Goal: Check status: Check status

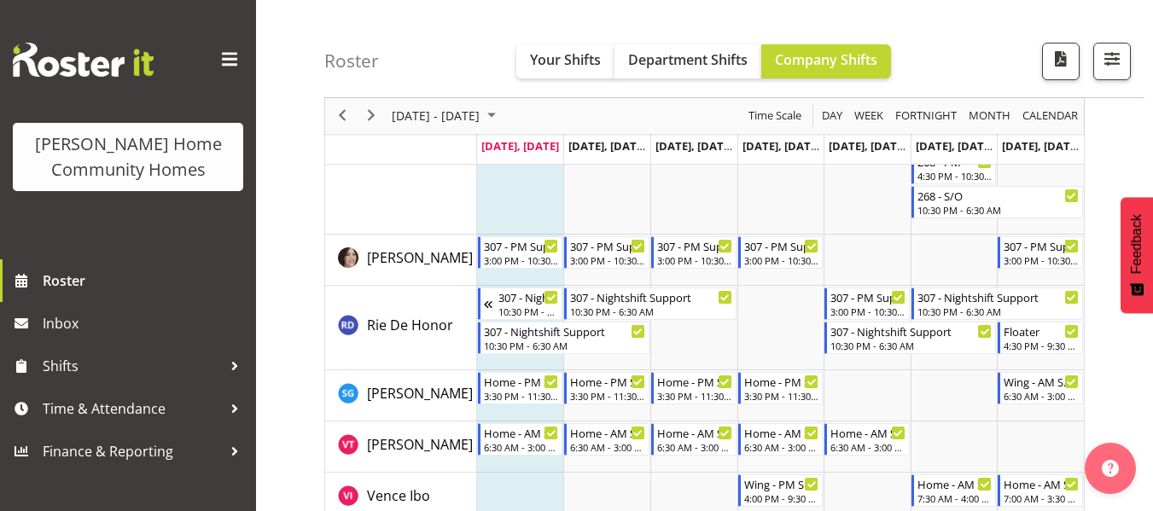
scroll to position [2428, 0]
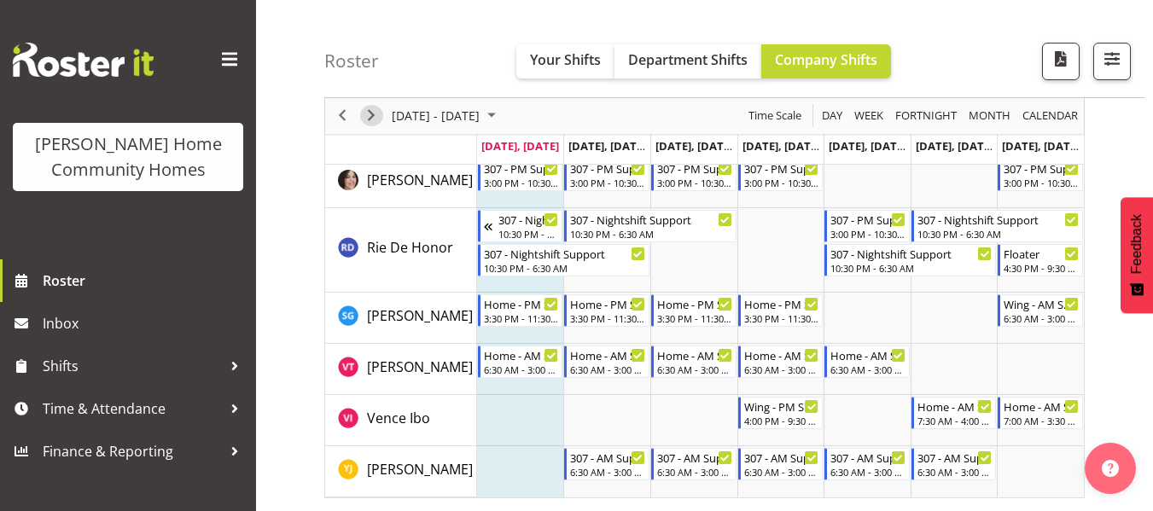
click at [366, 124] on span "Next" at bounding box center [371, 116] width 20 height 21
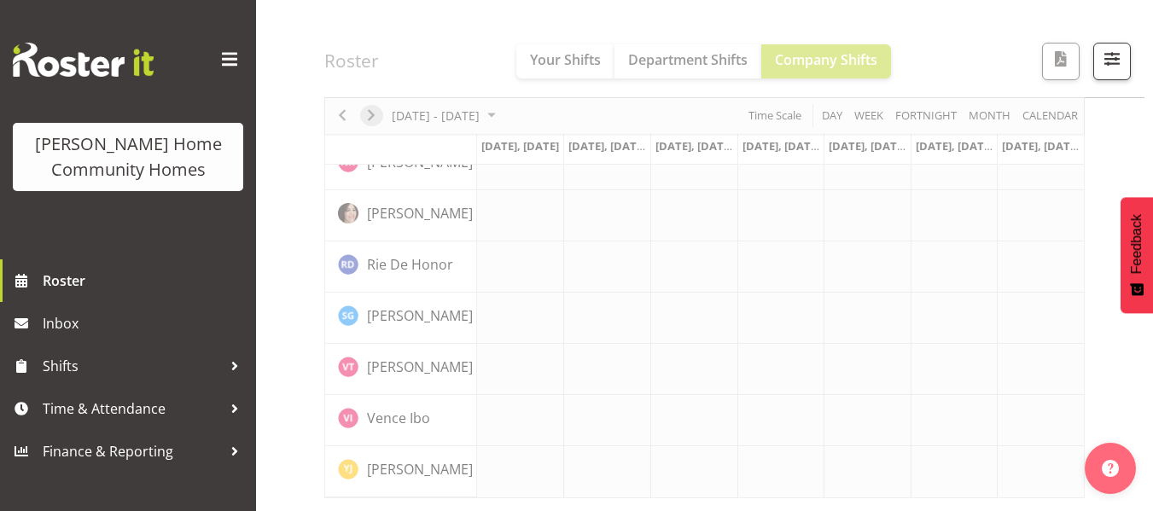
scroll to position [1381, 0]
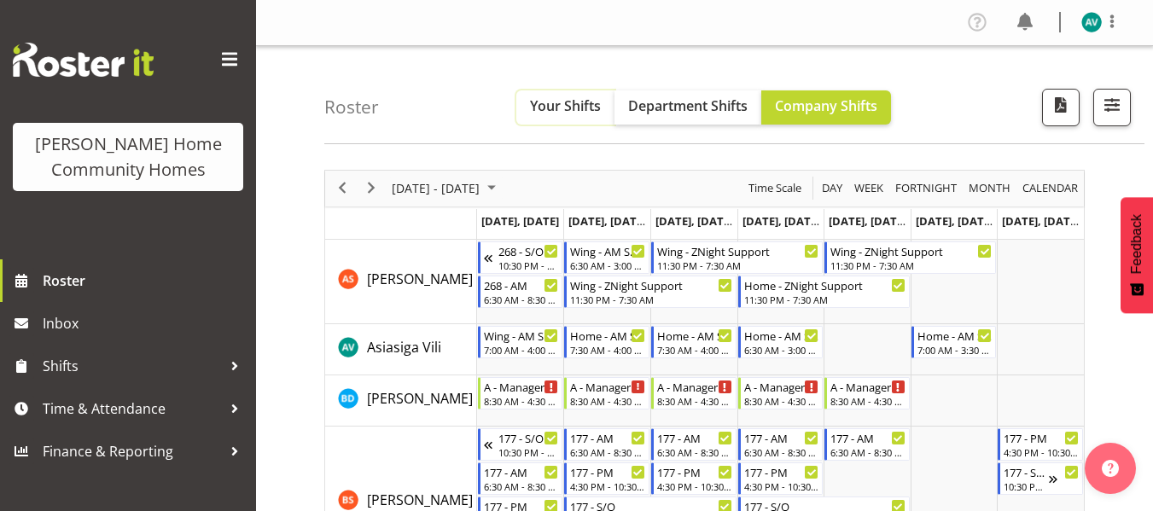
click at [566, 111] on span "Your Shifts" at bounding box center [565, 105] width 71 height 19
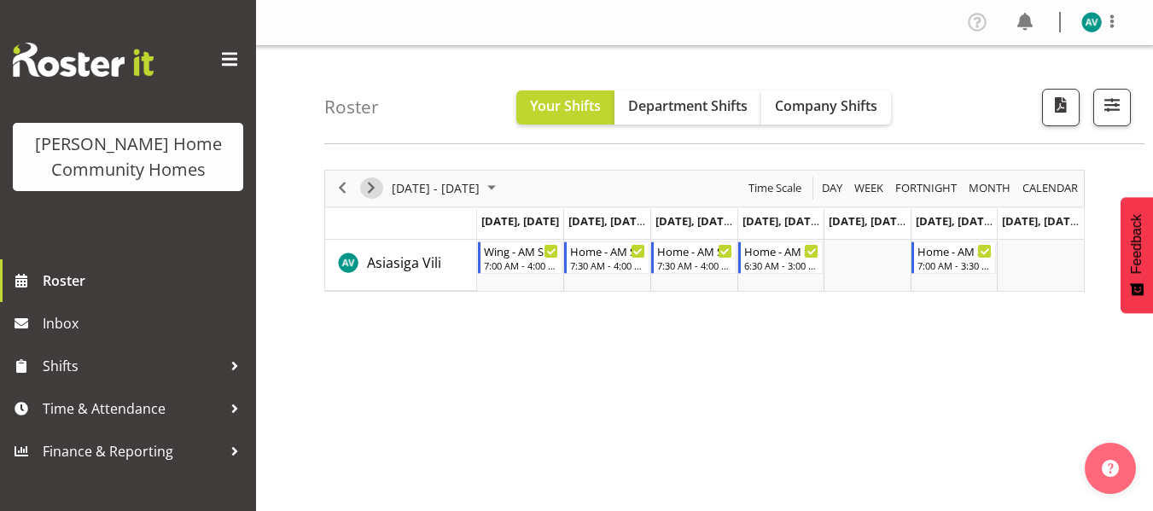
click at [375, 184] on span "Next" at bounding box center [371, 188] width 20 height 21
click at [370, 189] on span "Next" at bounding box center [371, 188] width 20 height 21
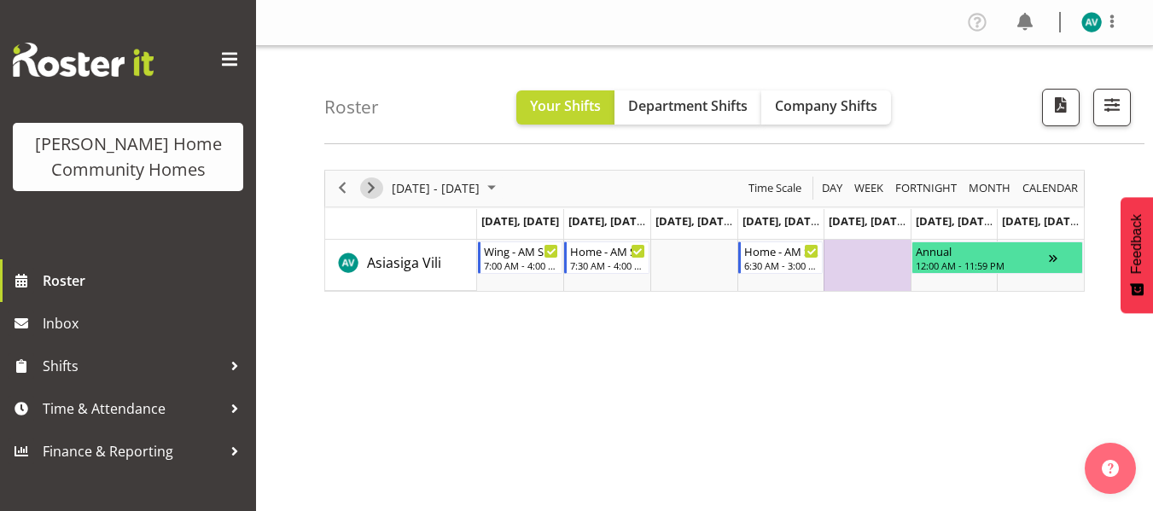
click at [371, 184] on span "Next" at bounding box center [371, 188] width 20 height 21
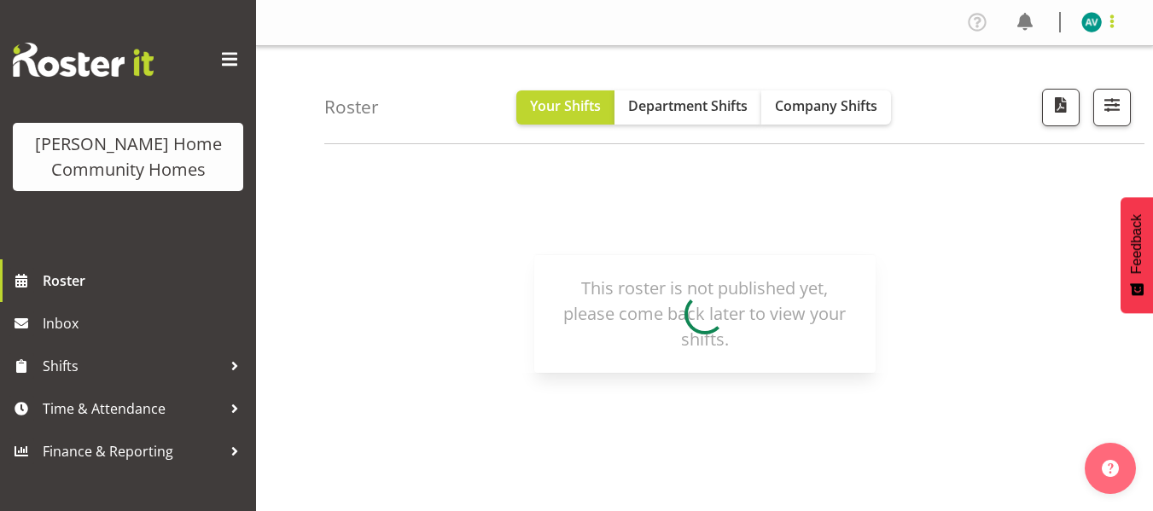
click at [1107, 28] on span at bounding box center [1112, 21] width 20 height 20
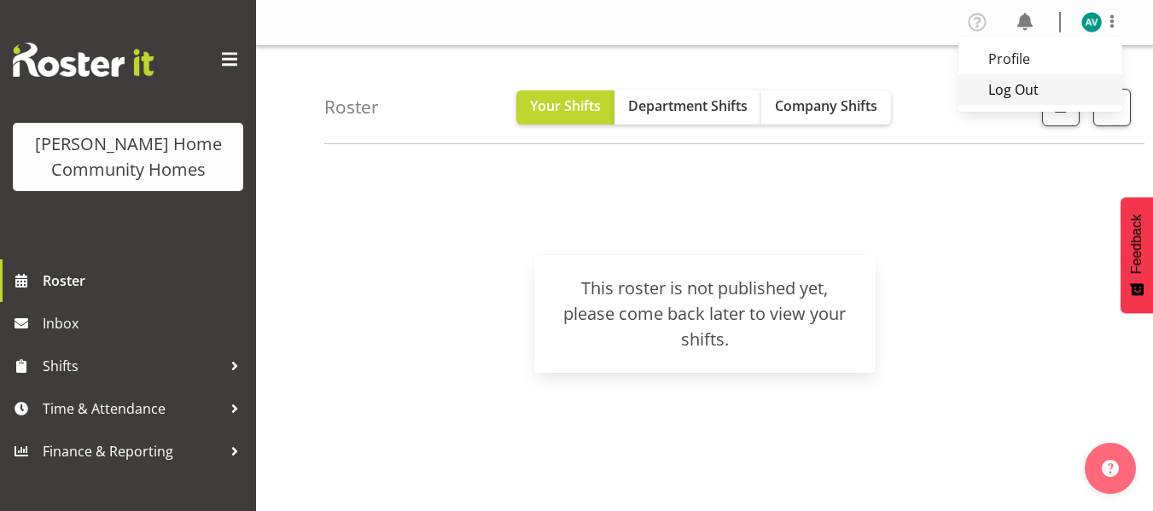
click at [1005, 91] on link "Log Out" at bounding box center [1041, 89] width 164 height 31
